Goal: Complete application form

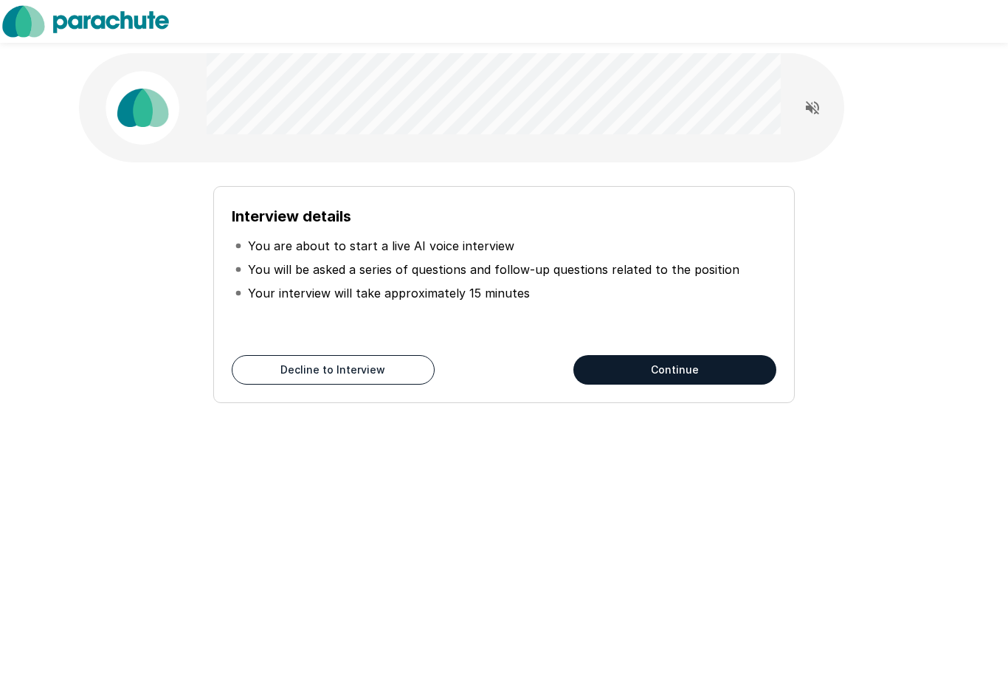
click at [628, 376] on button "Continue" at bounding box center [674, 370] width 203 height 30
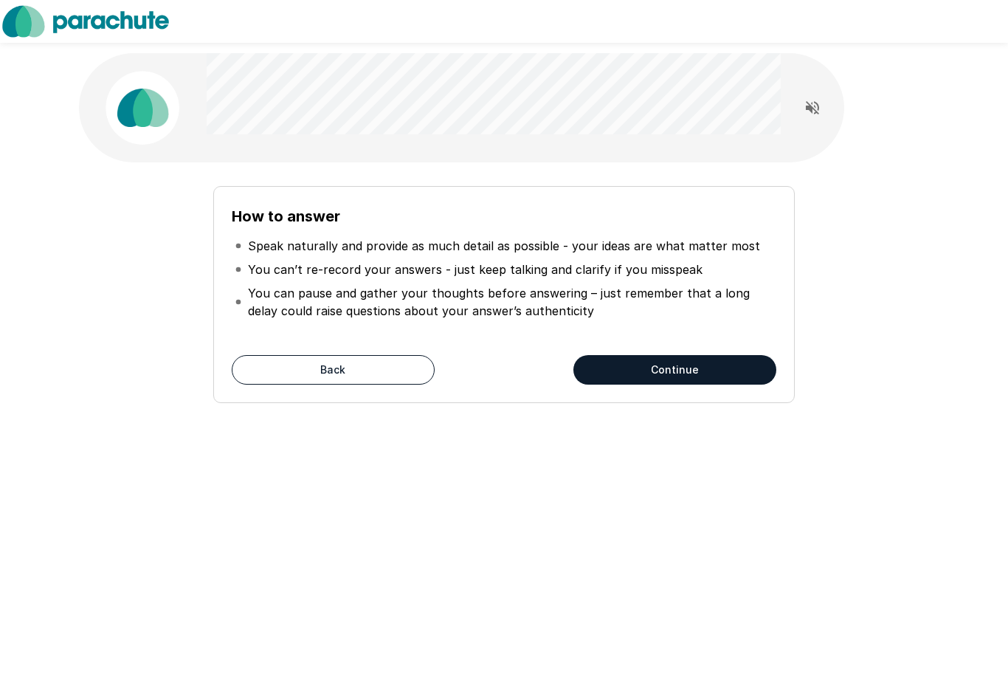
click at [628, 373] on button "Continue" at bounding box center [674, 370] width 203 height 30
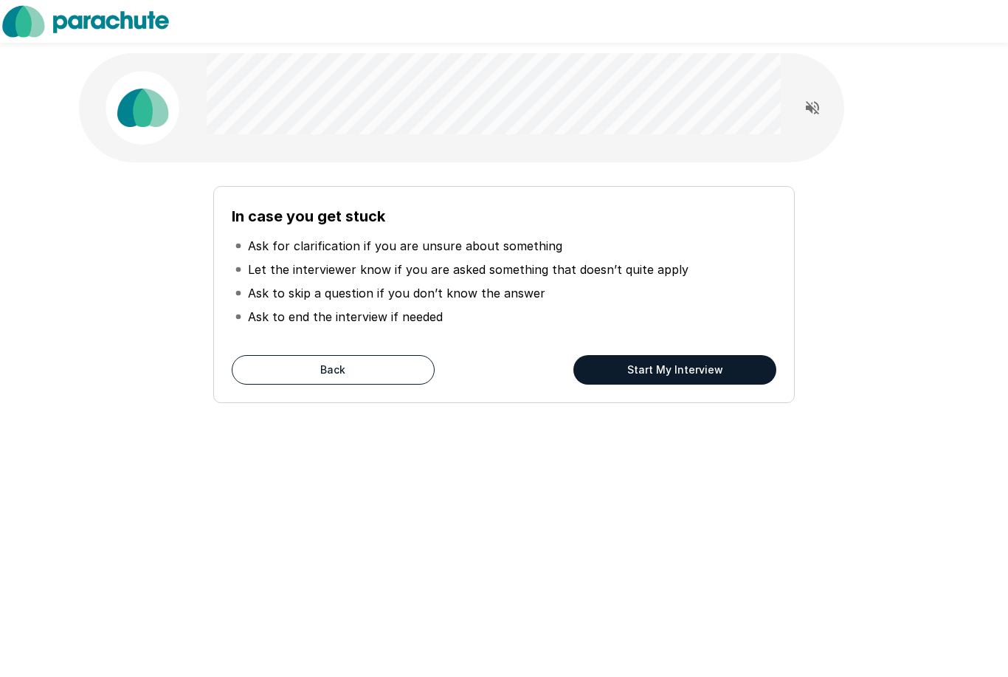
click at [626, 372] on button "Start My Interview" at bounding box center [674, 370] width 203 height 30
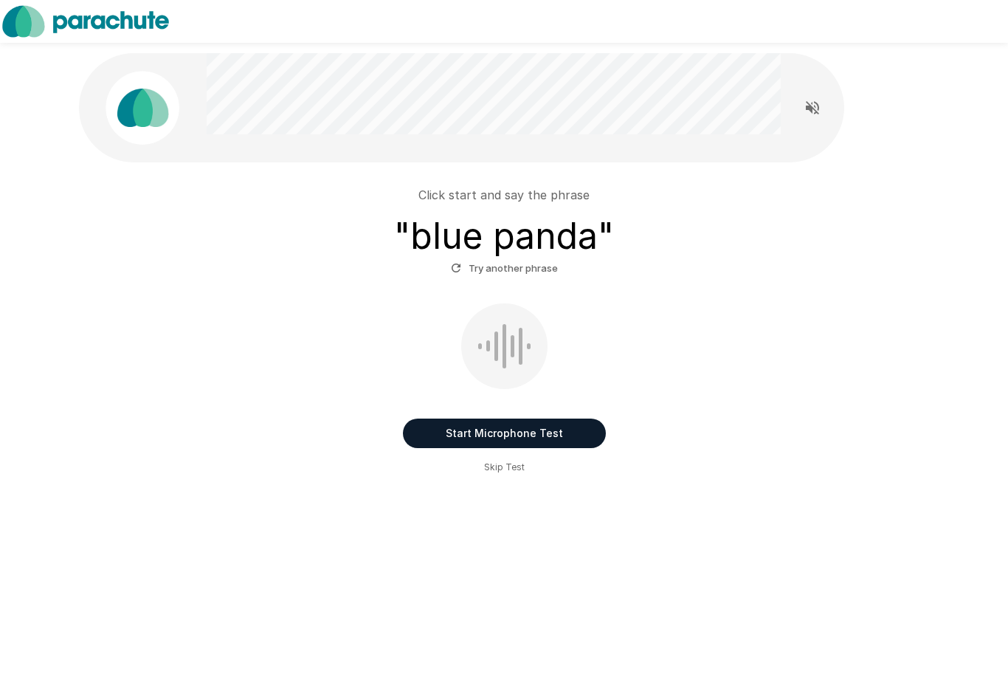
click at [585, 435] on button "Start Microphone Test" at bounding box center [504, 433] width 203 height 30
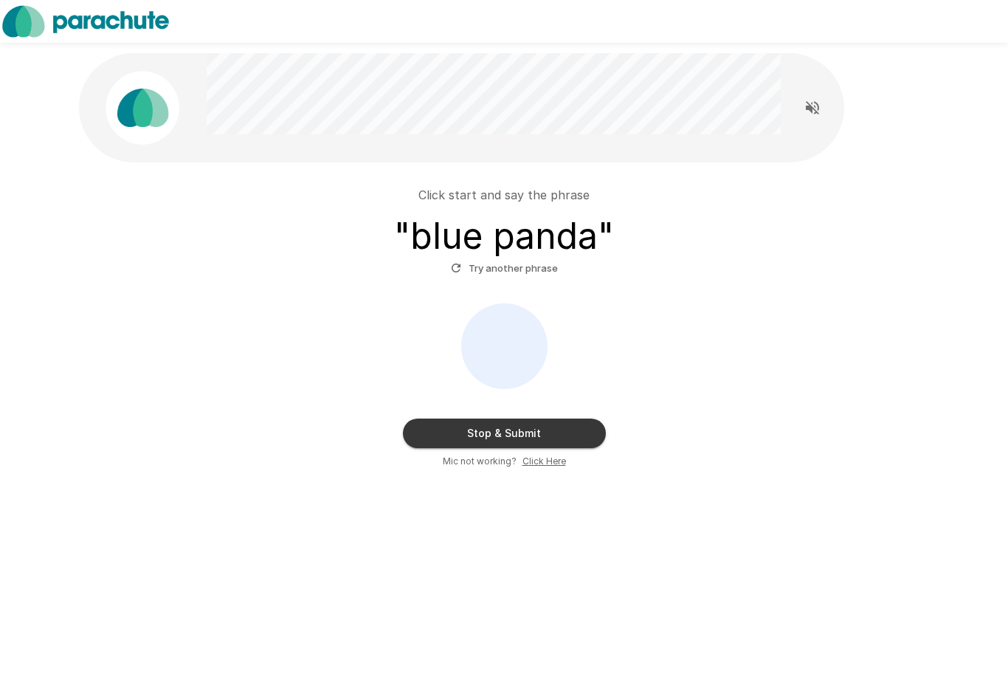
click at [578, 430] on button "Stop & Submit" at bounding box center [504, 433] width 203 height 30
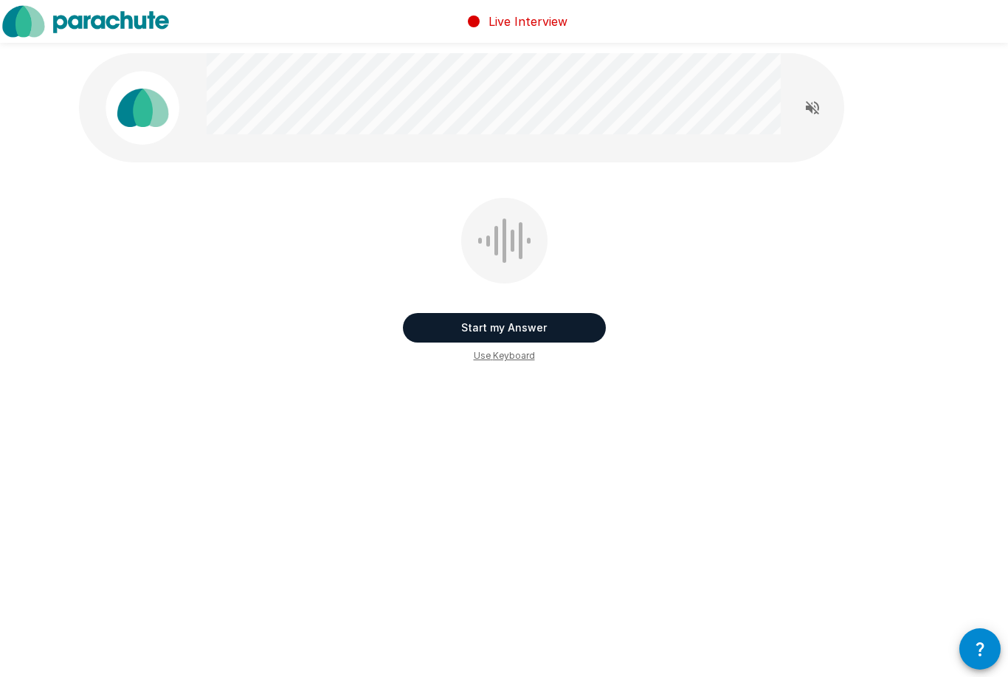
click at [581, 323] on button "Start my Answer" at bounding box center [504, 328] width 203 height 30
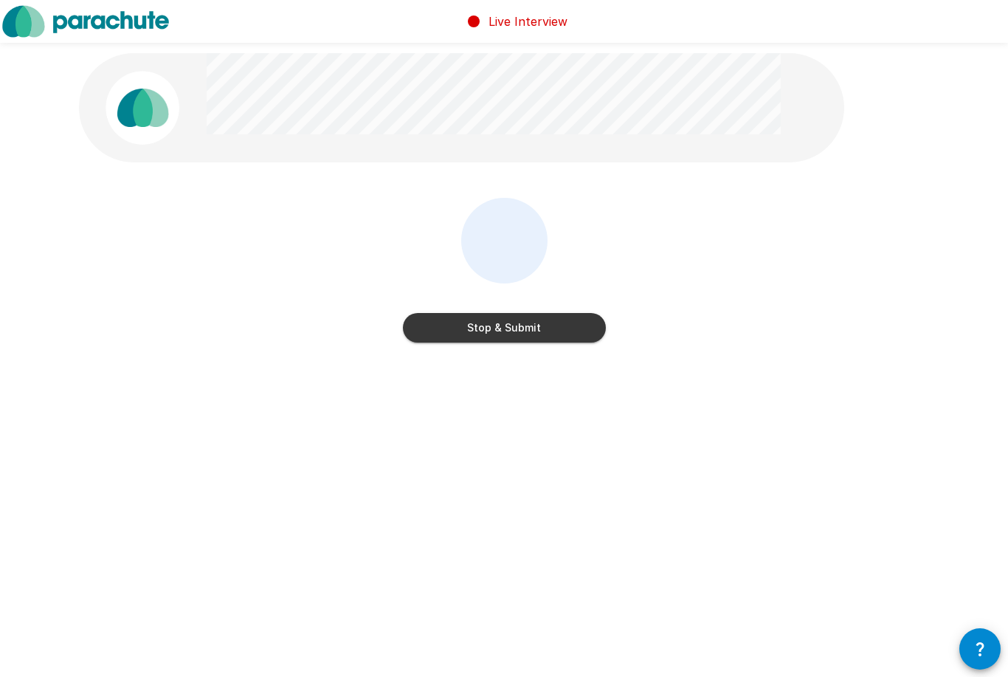
click at [578, 329] on button "Stop & Submit" at bounding box center [504, 328] width 203 height 30
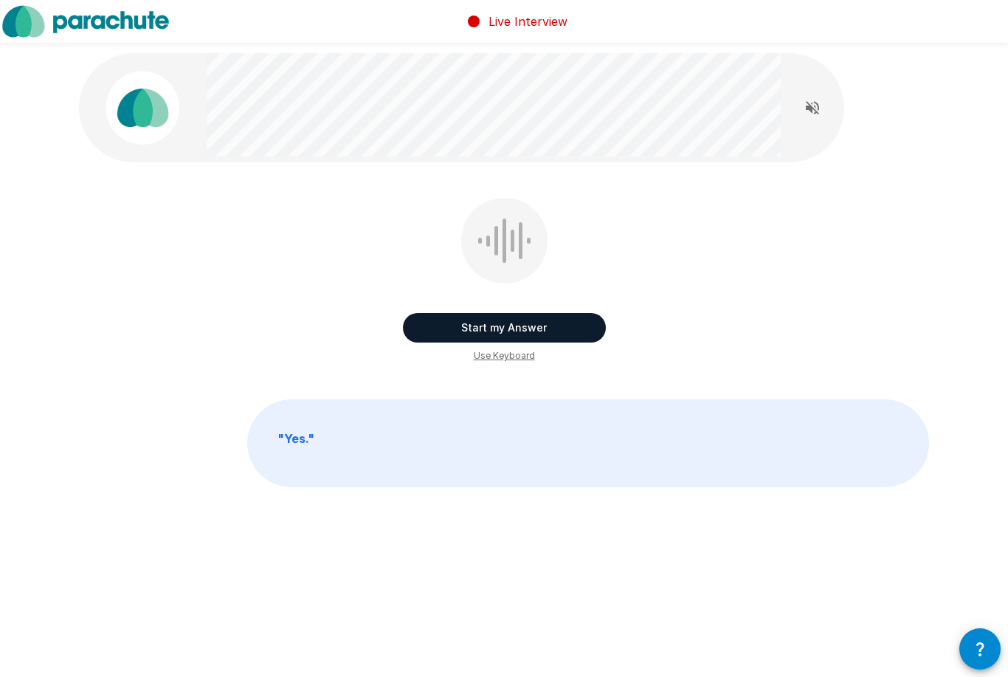
click at [576, 329] on button "Start my Answer" at bounding box center [504, 328] width 203 height 30
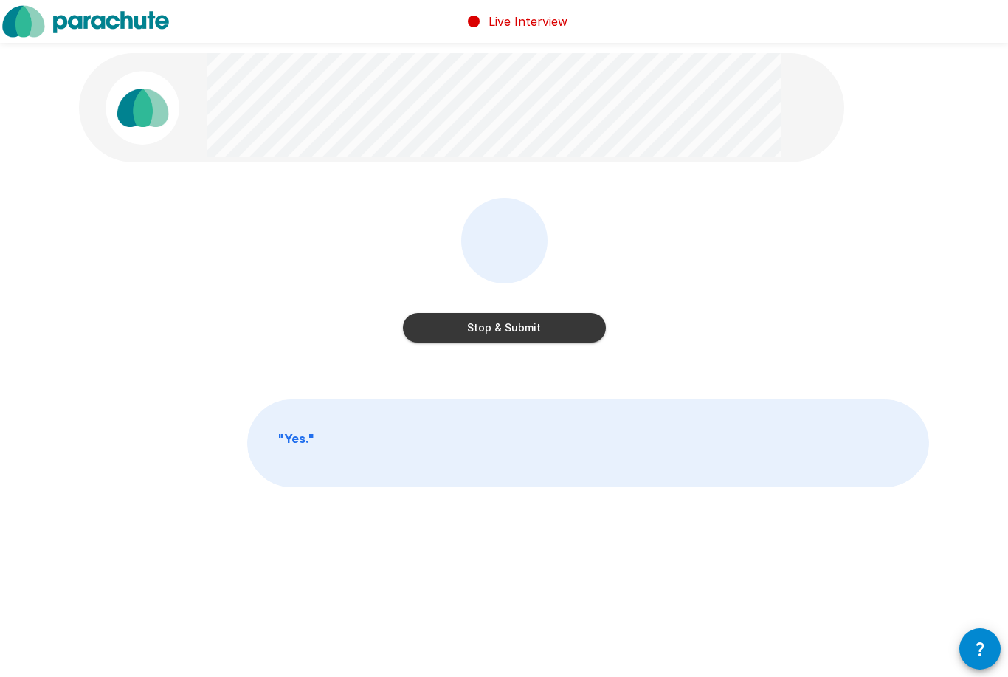
click at [569, 329] on button "Stop & Submit" at bounding box center [504, 328] width 203 height 30
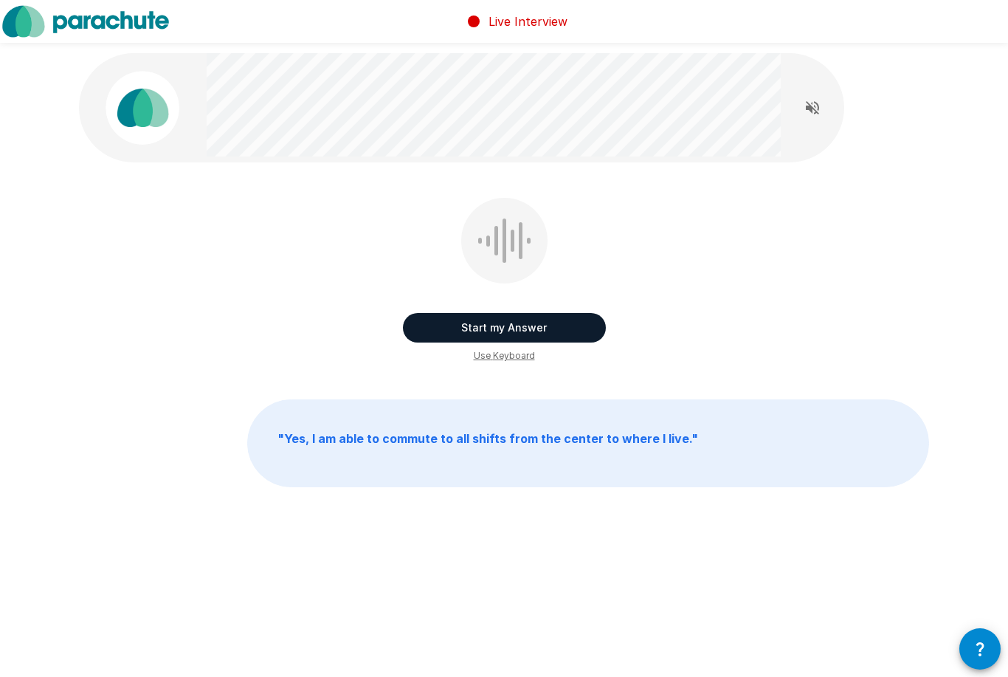
click at [565, 326] on button "Start my Answer" at bounding box center [504, 328] width 203 height 30
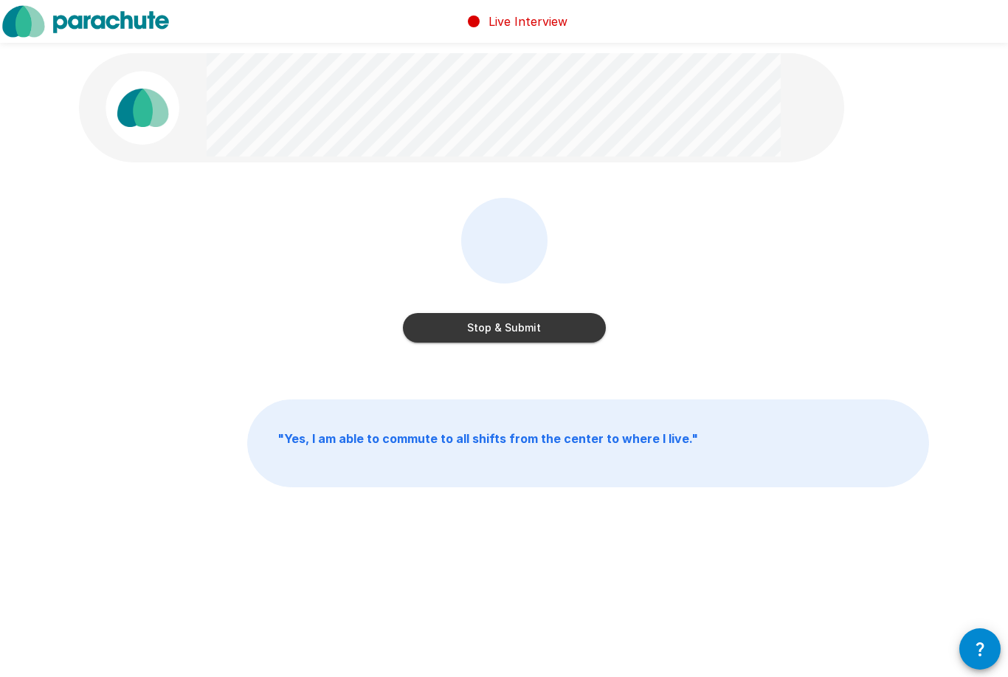
click at [567, 330] on button "Stop & Submit" at bounding box center [504, 328] width 203 height 30
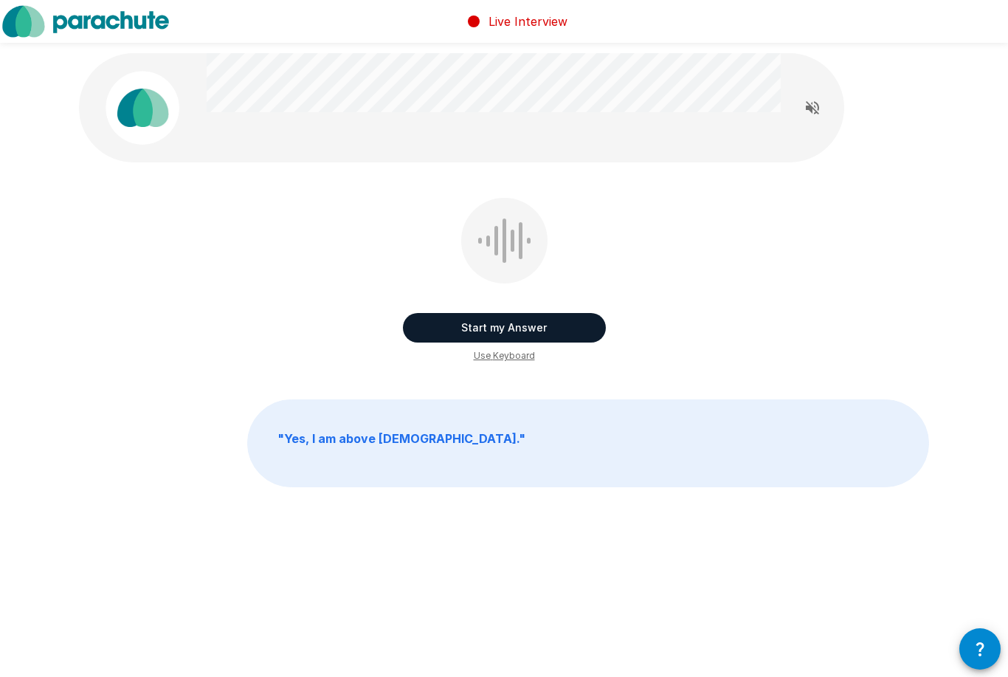
click at [579, 328] on button "Start my Answer" at bounding box center [504, 328] width 203 height 30
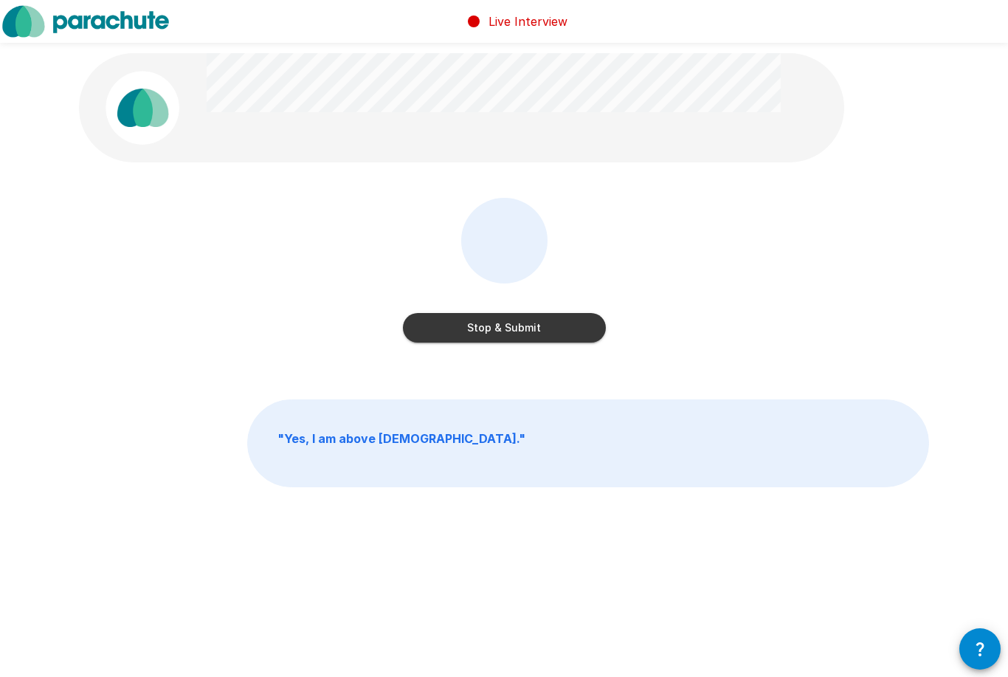
click at [576, 326] on button "Stop & Submit" at bounding box center [504, 328] width 203 height 30
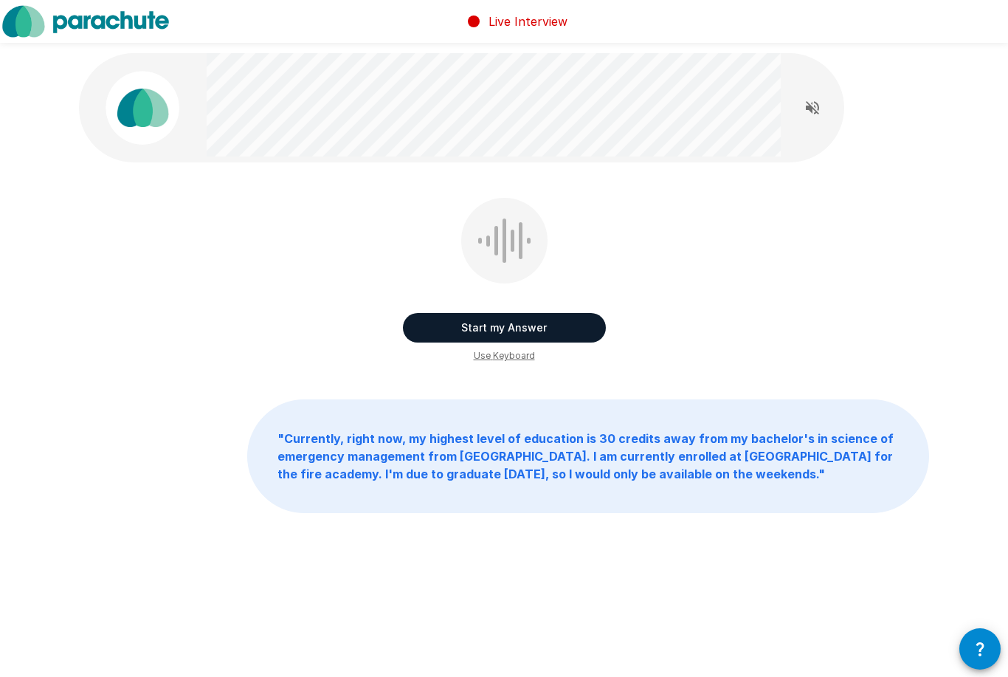
click at [573, 329] on button "Start my Answer" at bounding box center [504, 328] width 203 height 30
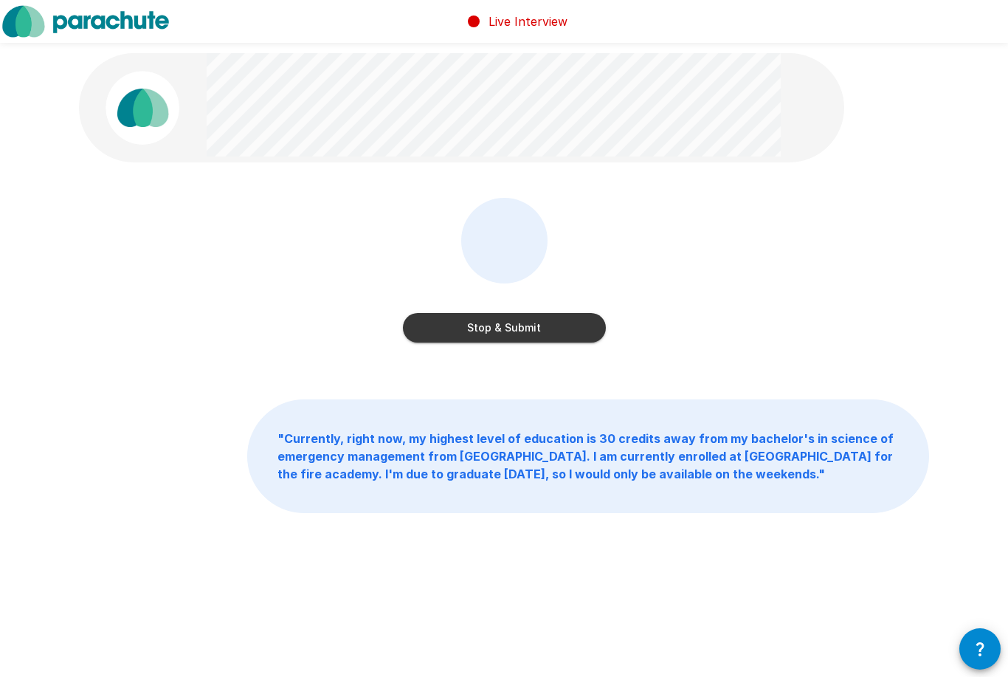
click at [582, 333] on button "Stop & Submit" at bounding box center [504, 328] width 203 height 30
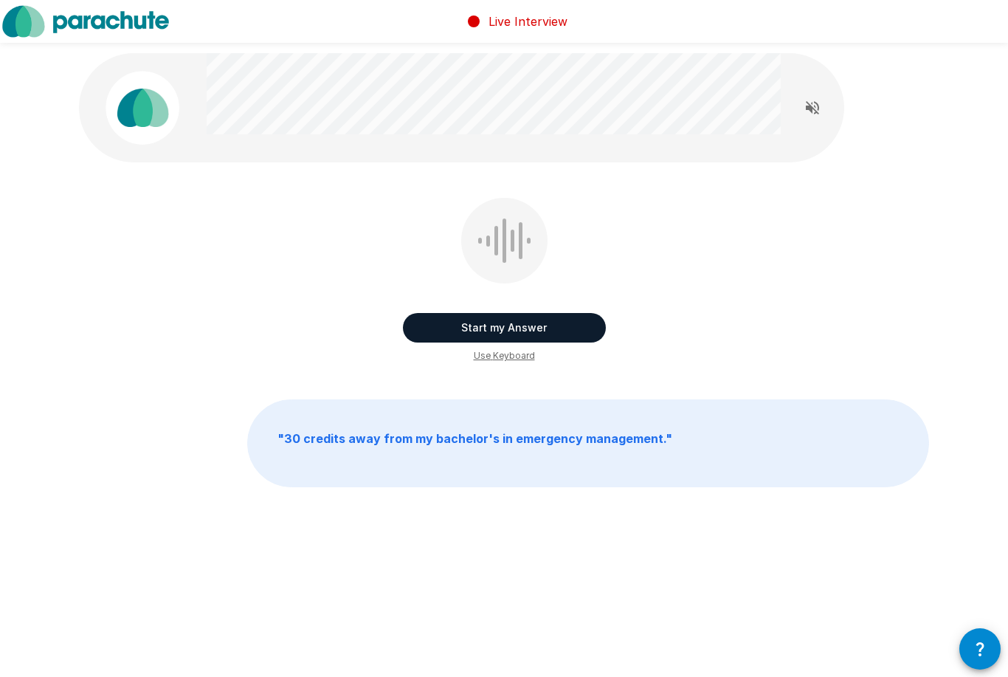
click at [575, 329] on button "Start my Answer" at bounding box center [504, 328] width 203 height 30
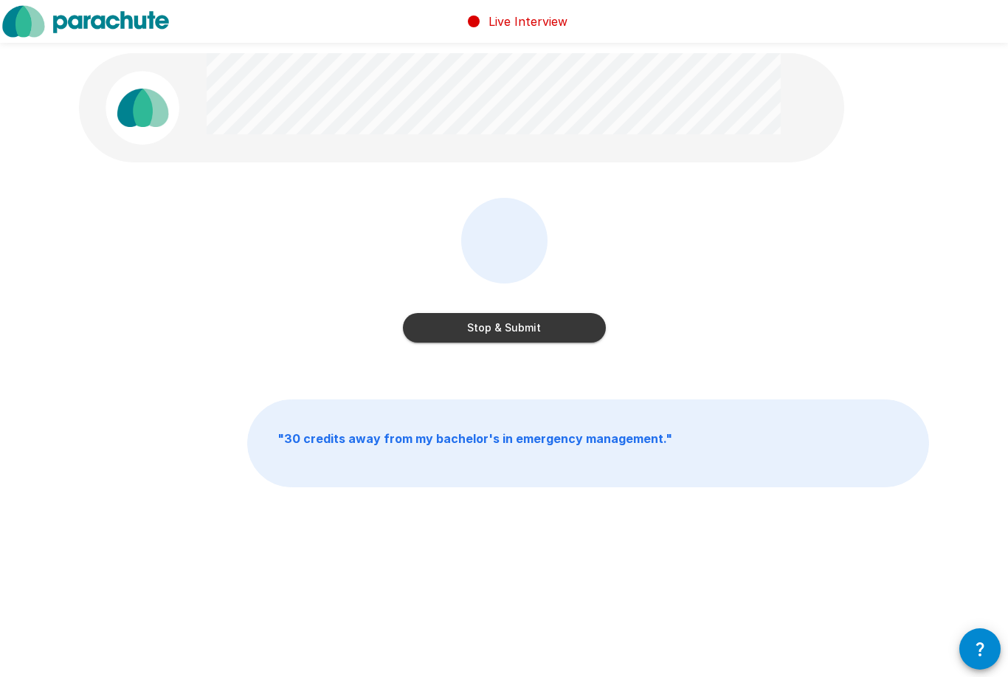
click at [546, 326] on button "Stop & Submit" at bounding box center [504, 328] width 203 height 30
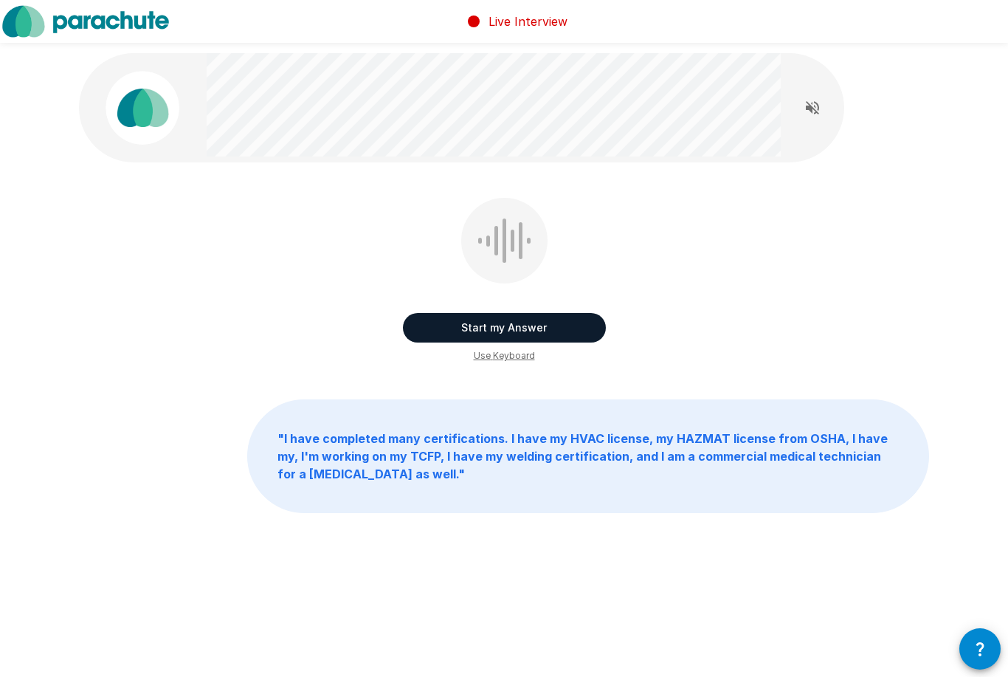
click at [560, 325] on button "Start my Answer" at bounding box center [504, 328] width 203 height 30
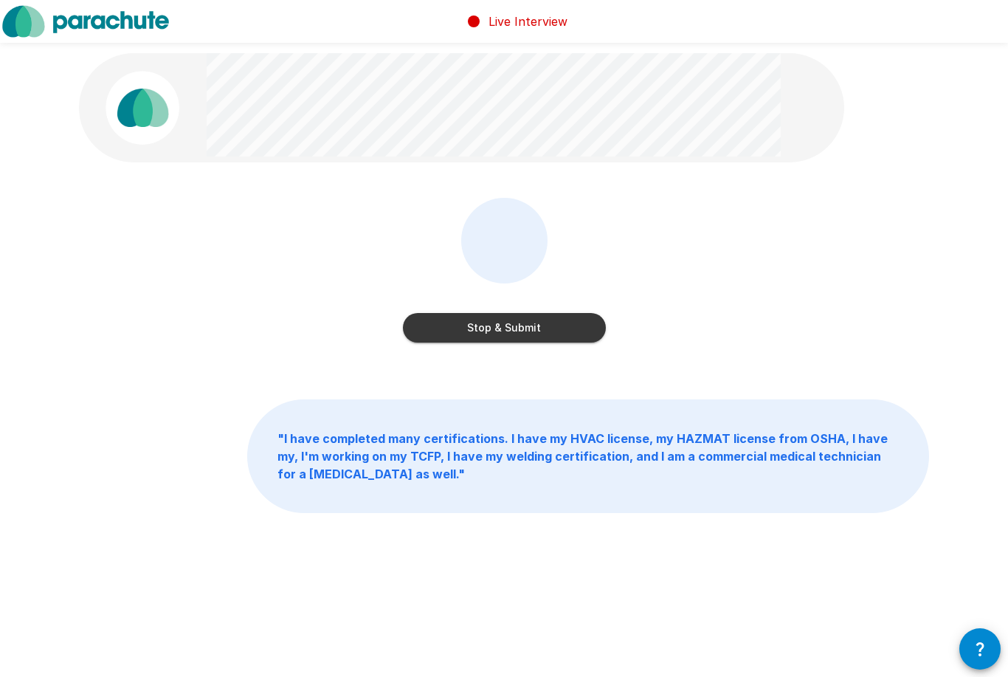
click at [552, 329] on button "Stop & Submit" at bounding box center [504, 328] width 203 height 30
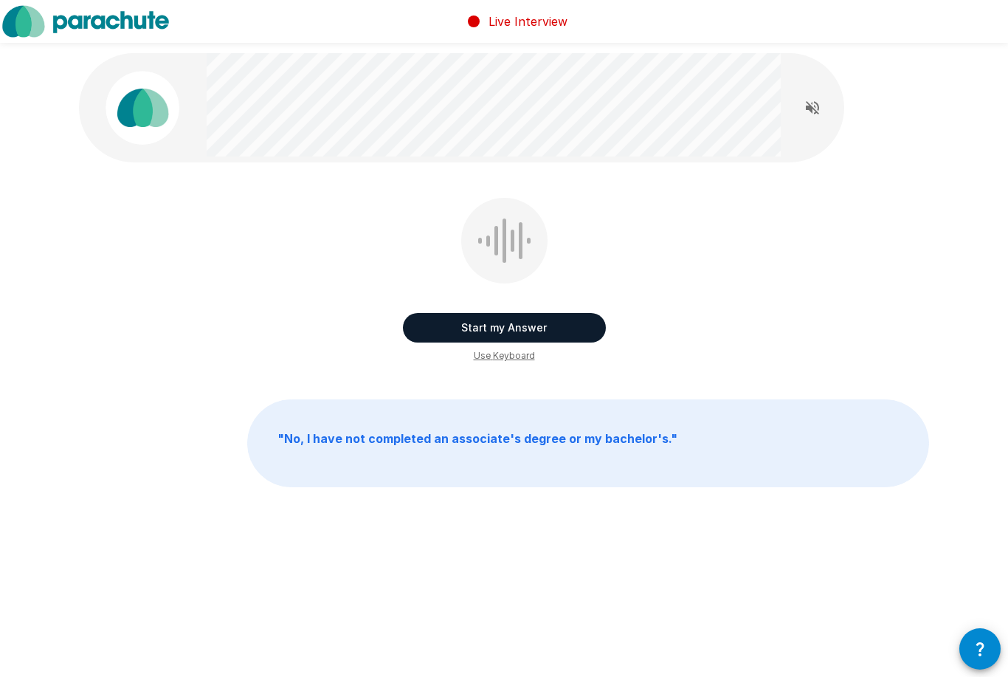
click at [547, 329] on button "Start my Answer" at bounding box center [504, 328] width 203 height 30
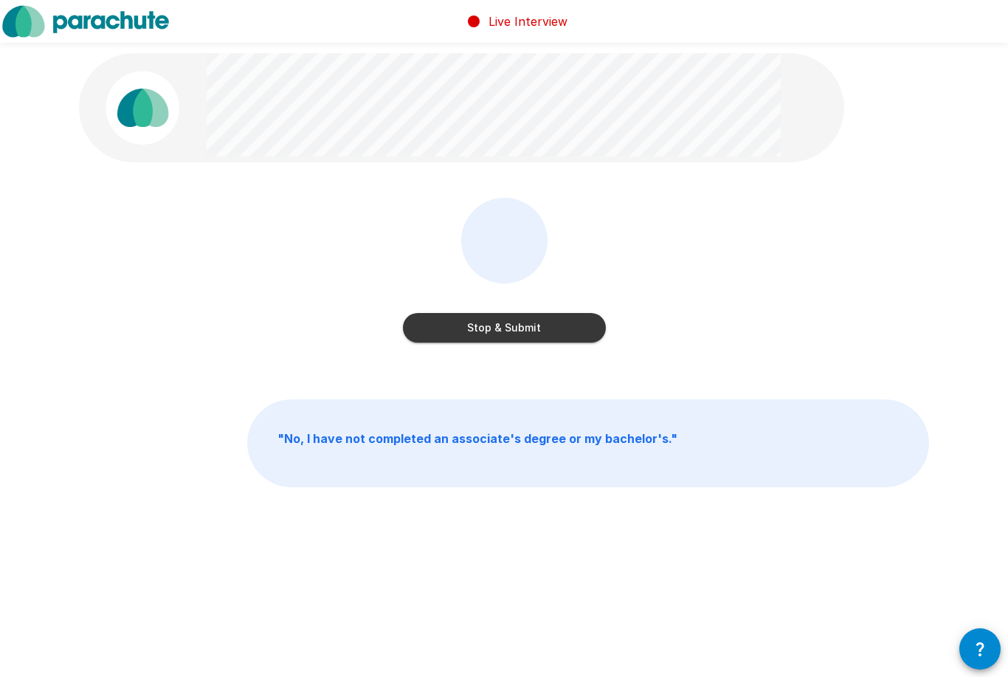
click at [576, 330] on button "Stop & Submit" at bounding box center [504, 328] width 203 height 30
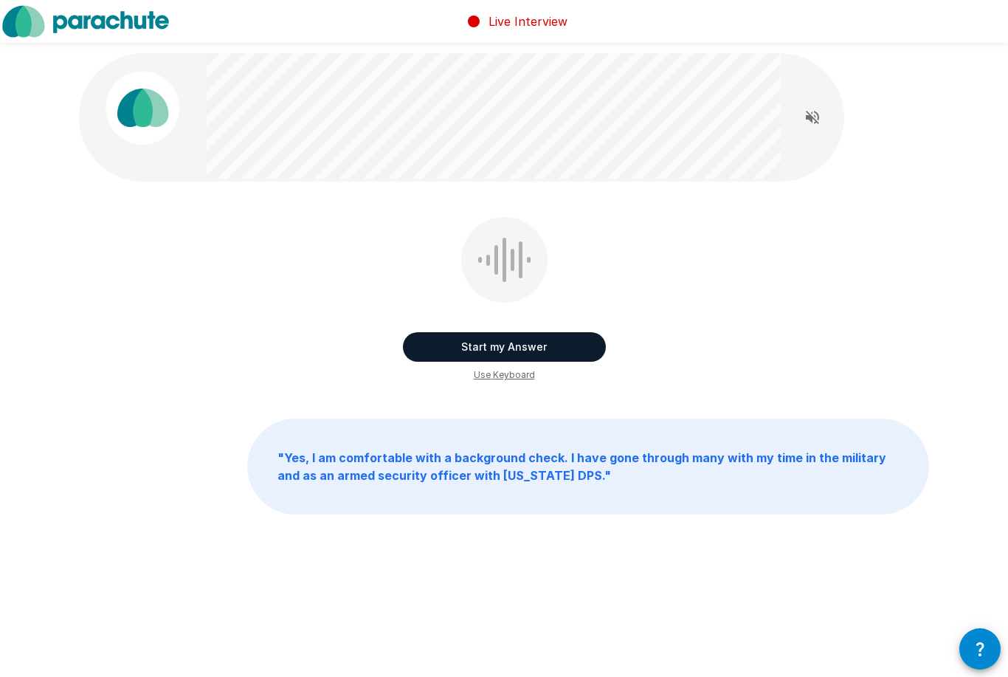
click at [584, 334] on button "Start my Answer" at bounding box center [504, 347] width 203 height 30
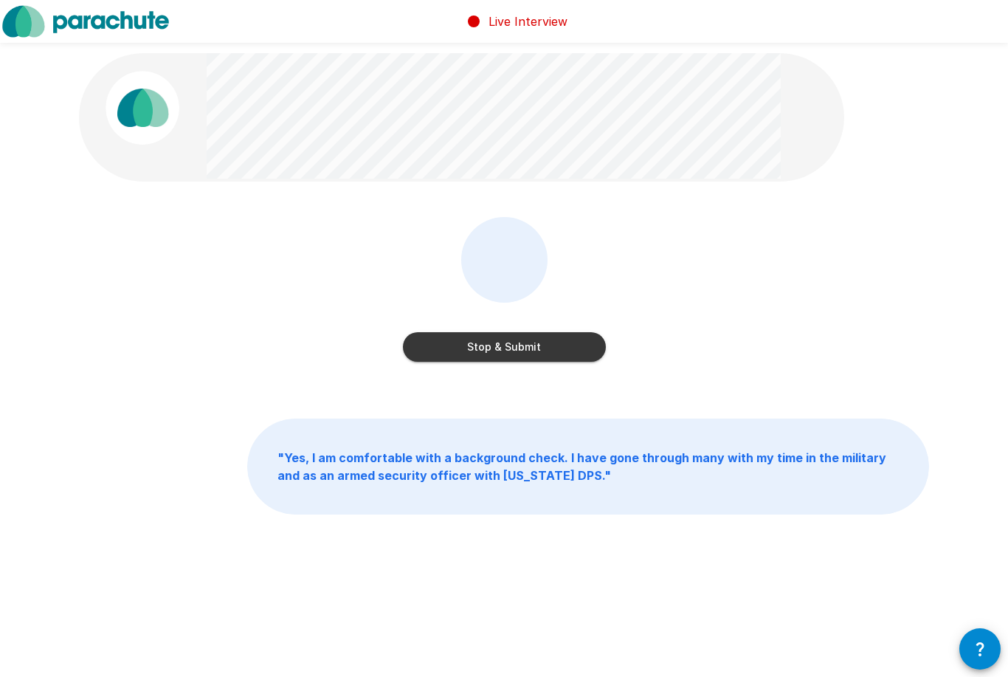
click at [449, 353] on button "Stop & Submit" at bounding box center [504, 347] width 203 height 30
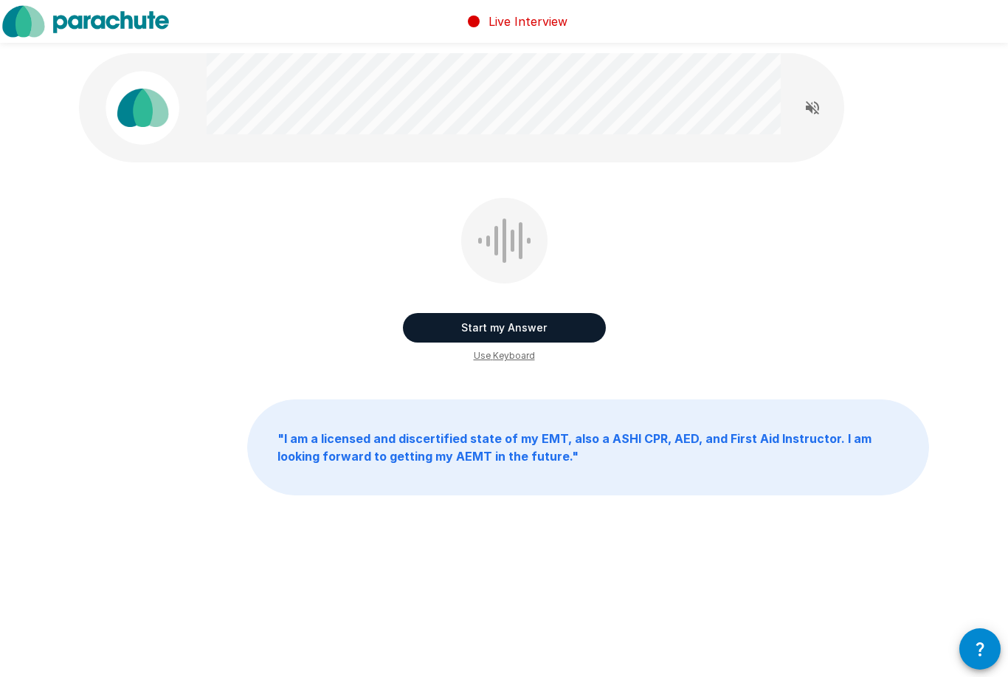
click at [572, 331] on button "Start my Answer" at bounding box center [504, 328] width 203 height 30
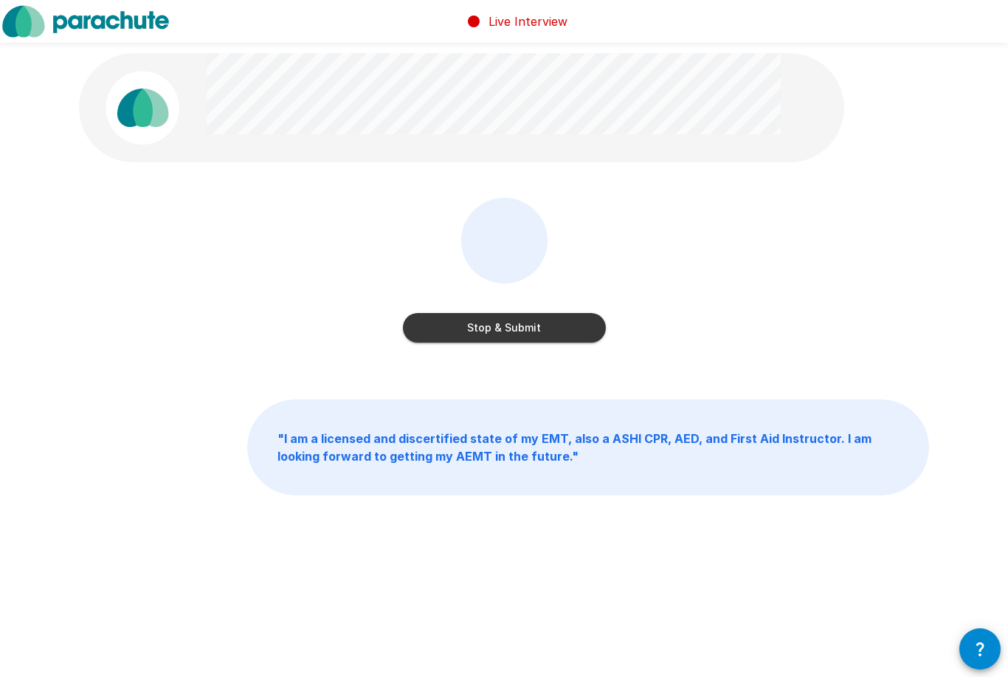
click at [571, 338] on button "Stop & Submit" at bounding box center [504, 328] width 203 height 30
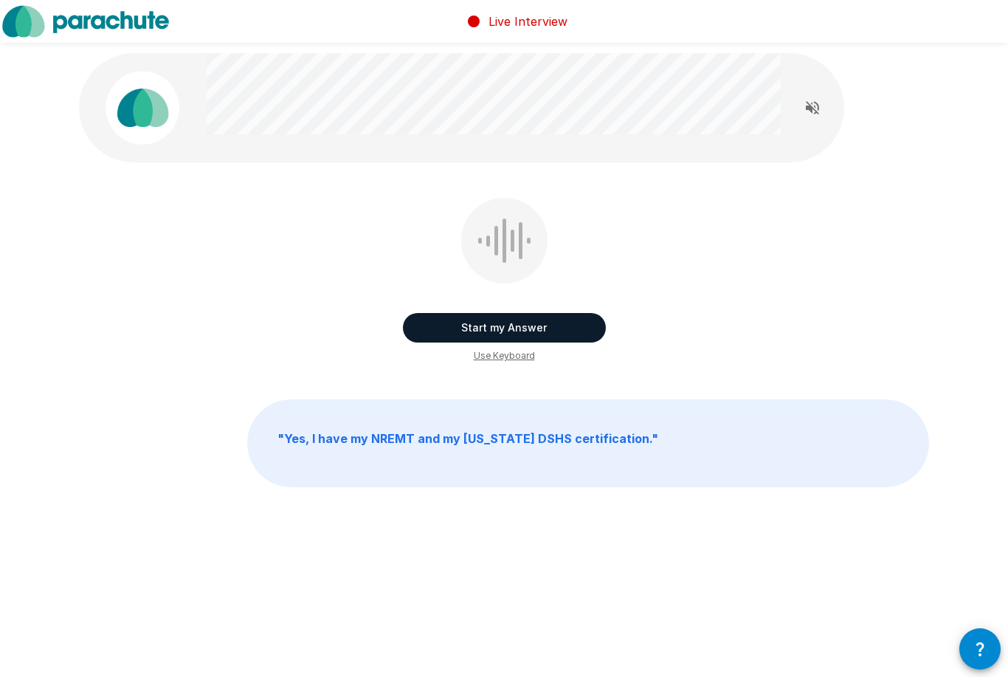
click at [576, 322] on button "Start my Answer" at bounding box center [504, 328] width 203 height 30
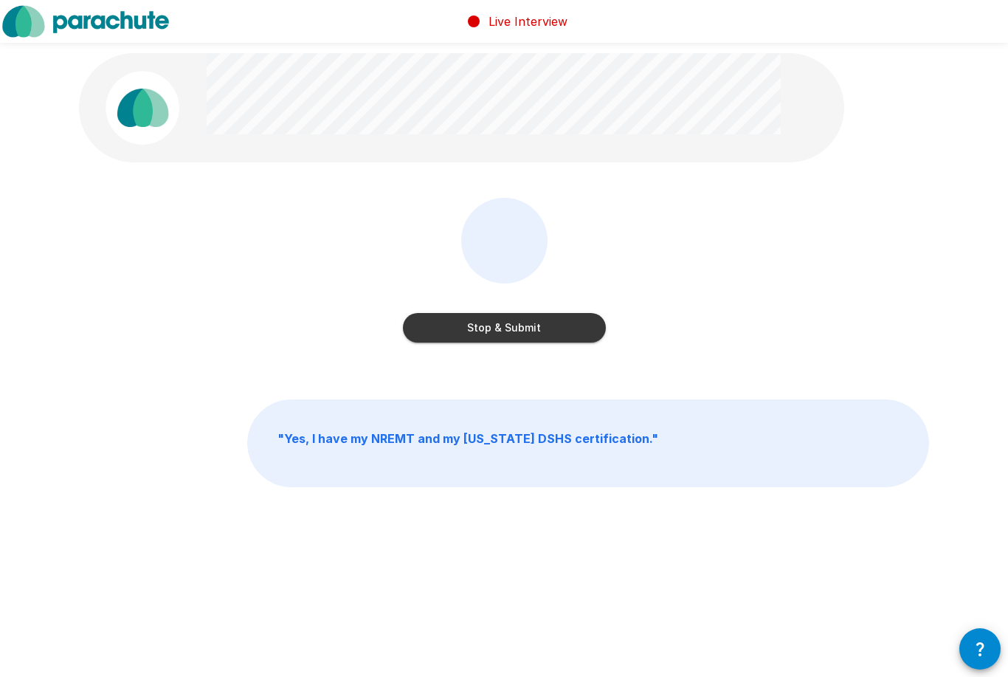
click at [562, 325] on button "Stop & Submit" at bounding box center [504, 328] width 203 height 30
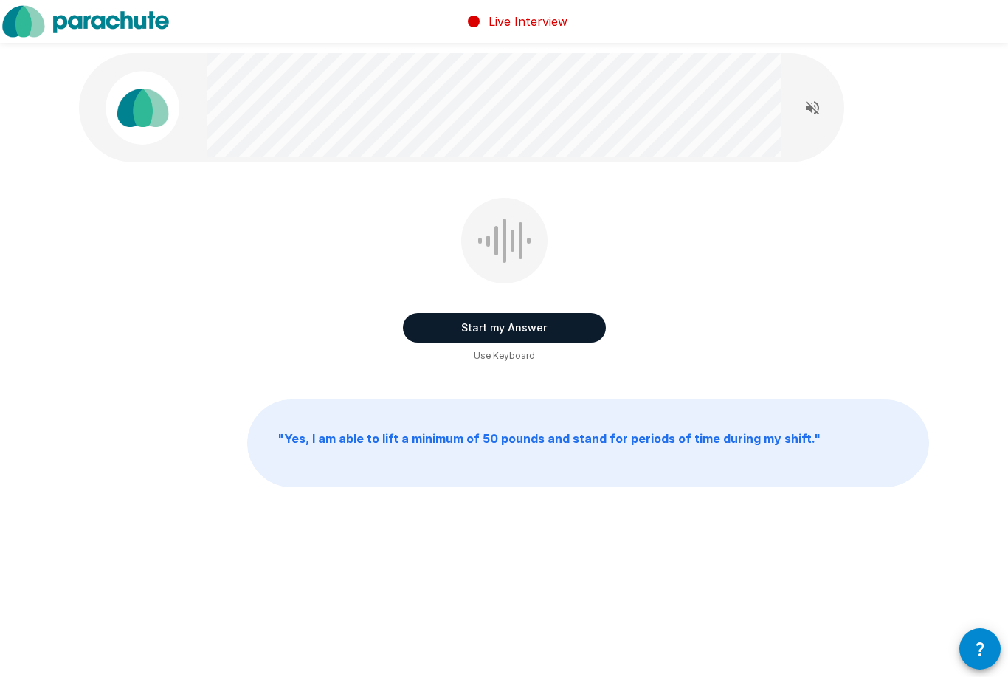
click at [554, 325] on button "Start my Answer" at bounding box center [504, 328] width 203 height 30
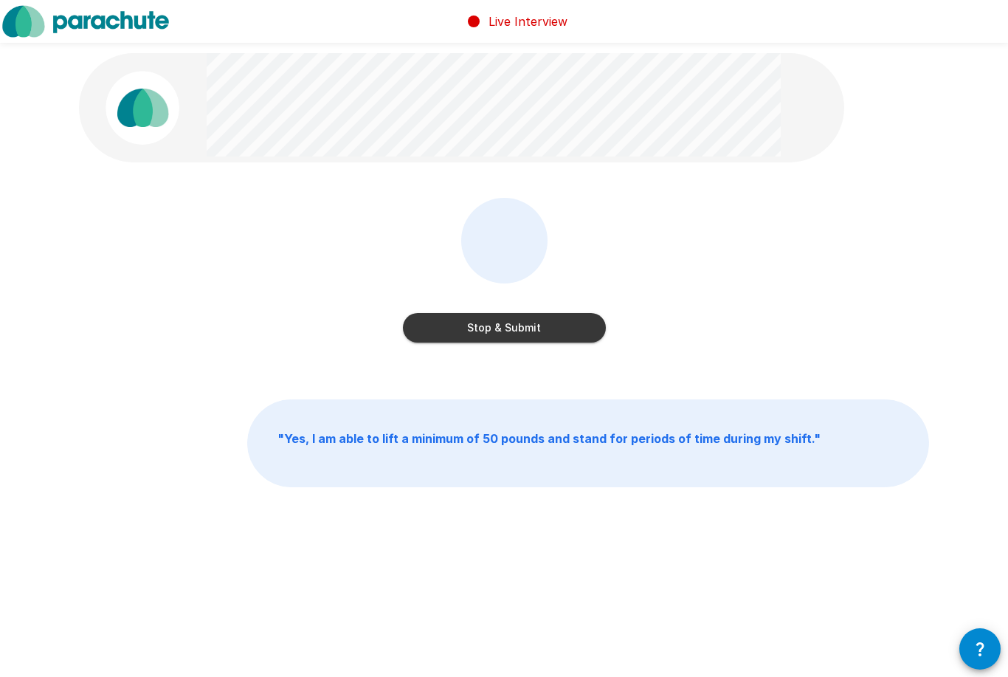
click at [554, 325] on button "Stop & Submit" at bounding box center [504, 328] width 203 height 30
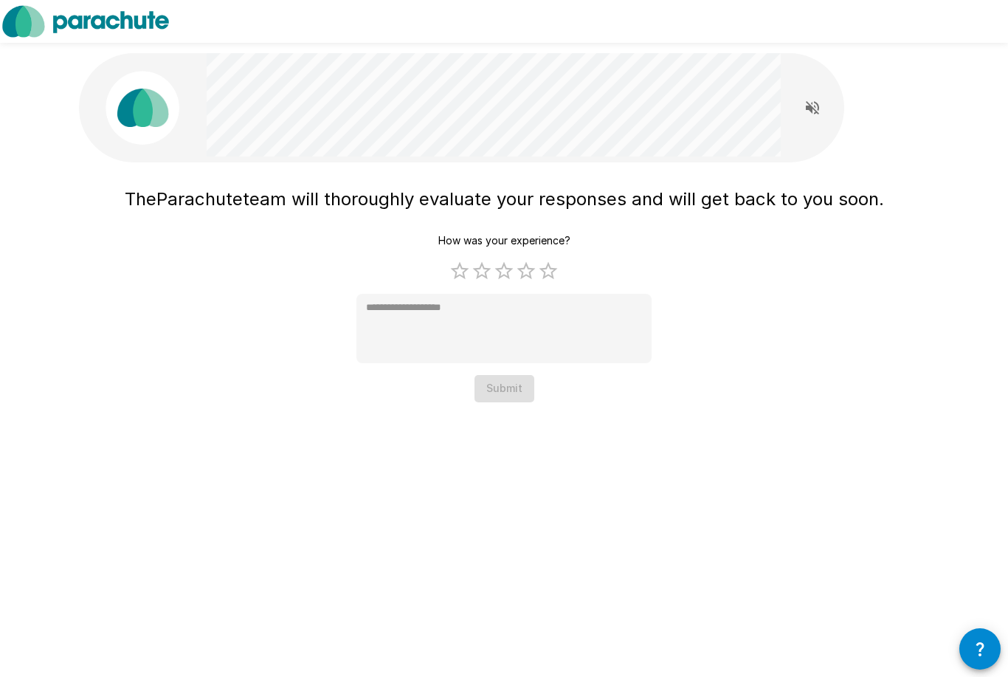
click at [554, 275] on label "5 Stars" at bounding box center [548, 271] width 22 height 22
type textarea "*"
click at [507, 383] on button "Submit" at bounding box center [504, 388] width 60 height 27
